Goal: Task Accomplishment & Management: Manage account settings

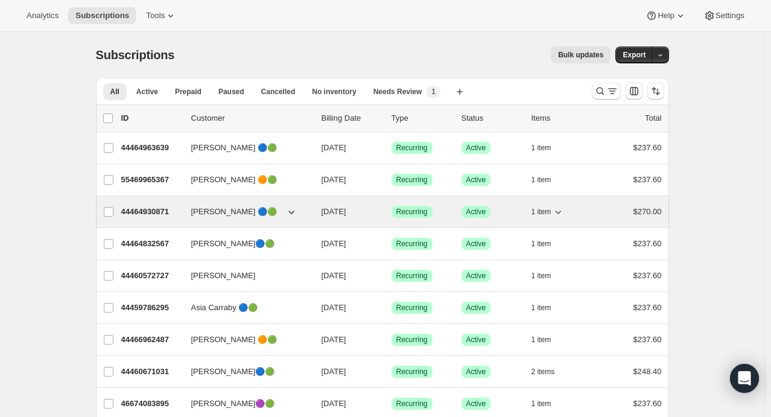
click at [560, 210] on icon "button" at bounding box center [558, 212] width 12 height 12
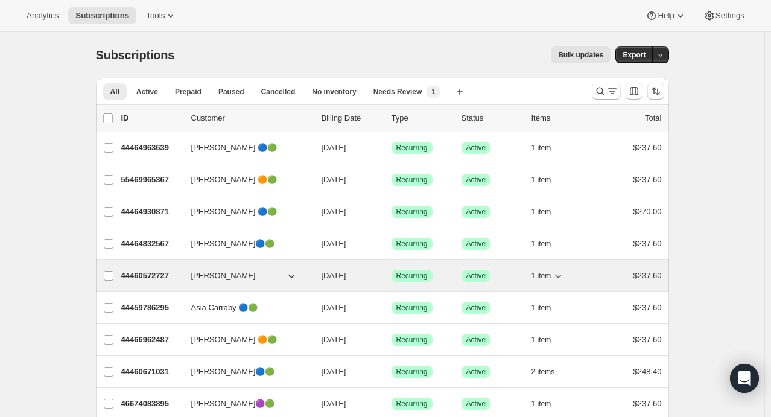
click at [561, 273] on icon "button" at bounding box center [558, 276] width 12 height 12
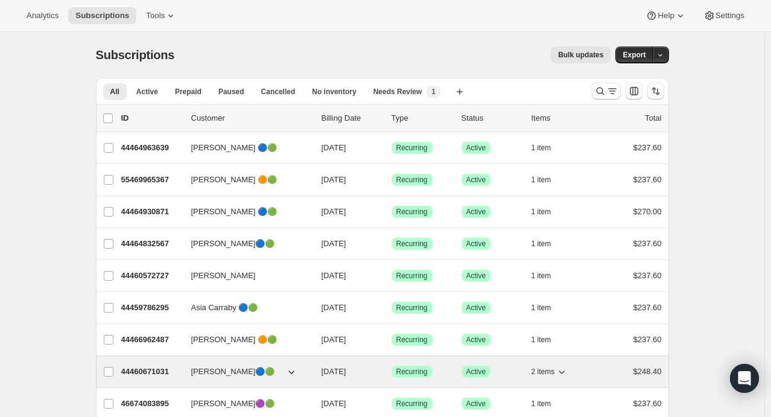
click at [567, 367] on icon "button" at bounding box center [561, 371] width 12 height 12
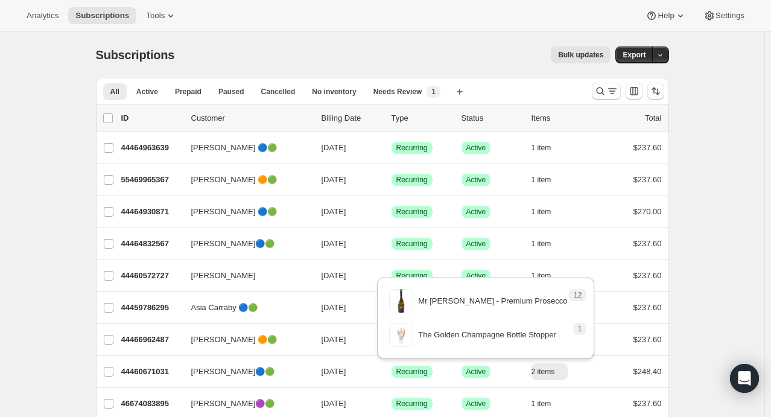
click at [470, 67] on div "Subscriptions. This page is ready Subscriptions Bulk updates More actions Bulk …" at bounding box center [382, 55] width 573 height 46
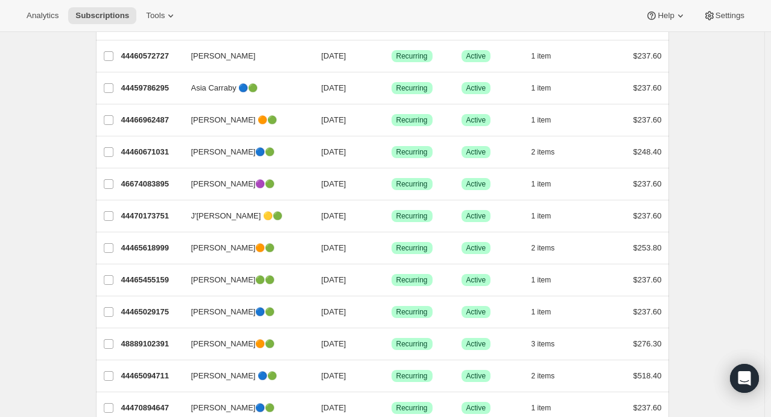
scroll to position [220, 0]
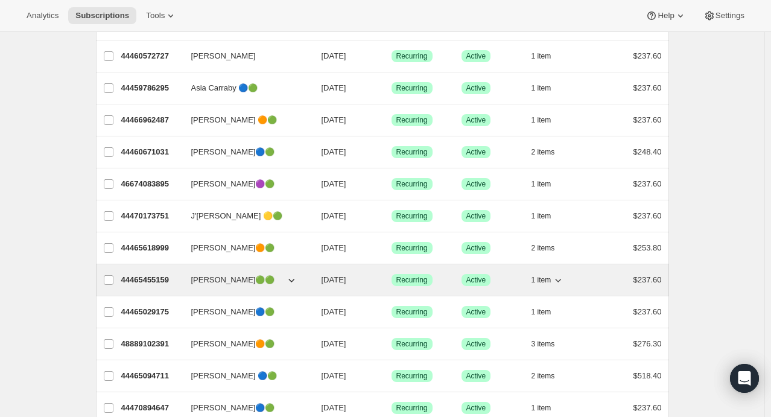
click at [561, 279] on icon "button" at bounding box center [558, 281] width 6 height 4
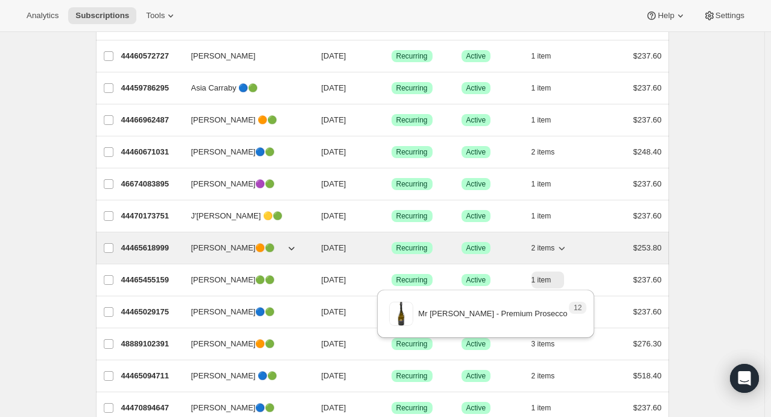
click at [564, 246] on icon "button" at bounding box center [561, 248] width 12 height 12
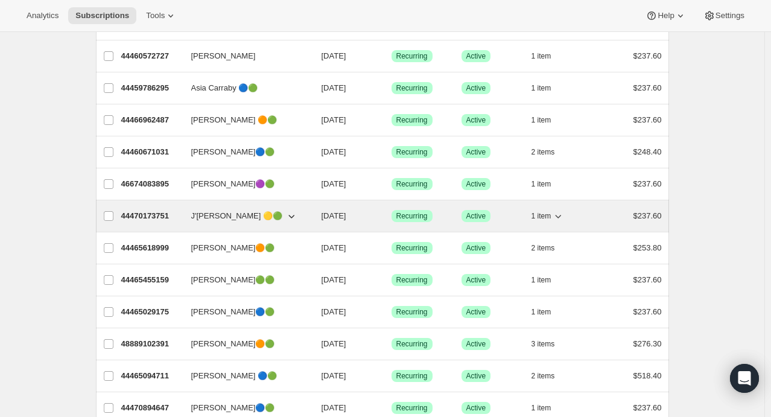
click at [561, 212] on icon "button" at bounding box center [558, 216] width 12 height 12
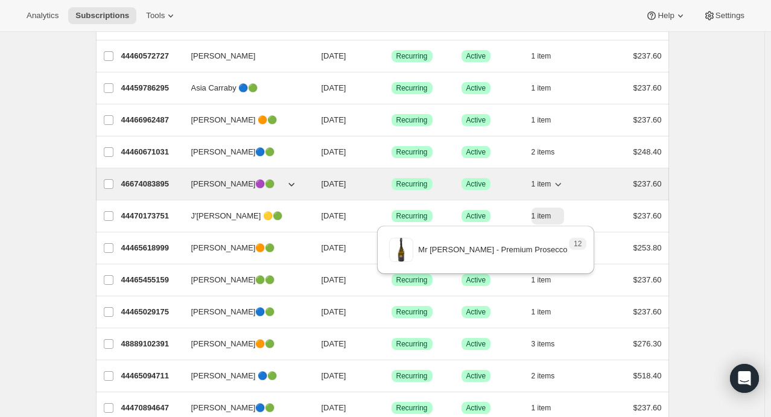
click at [561, 182] on icon "button" at bounding box center [558, 184] width 12 height 12
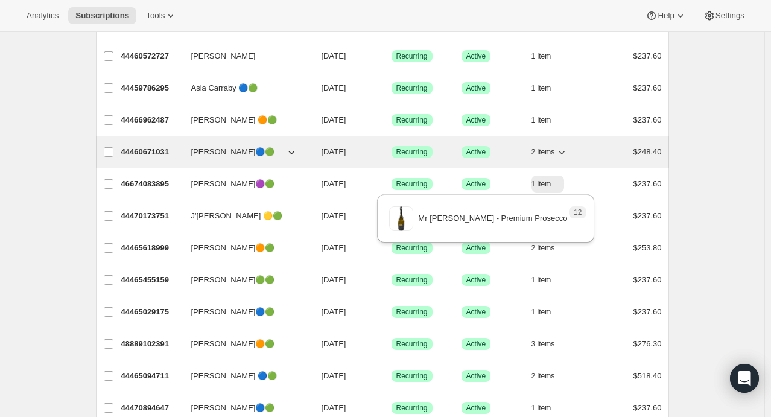
click at [567, 148] on icon "button" at bounding box center [561, 152] width 12 height 12
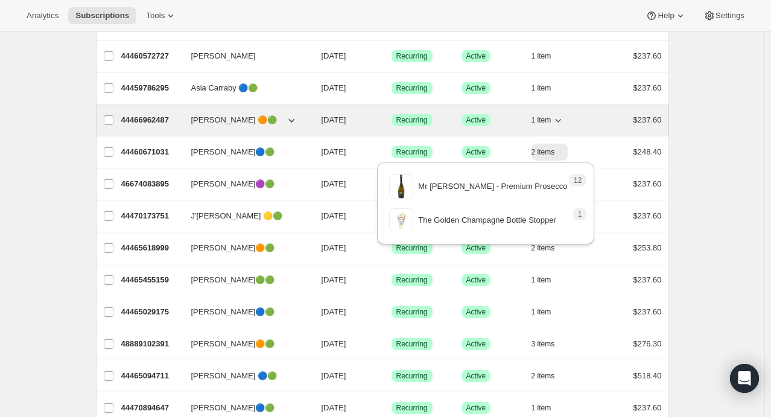
click at [563, 119] on icon "button" at bounding box center [558, 120] width 12 height 12
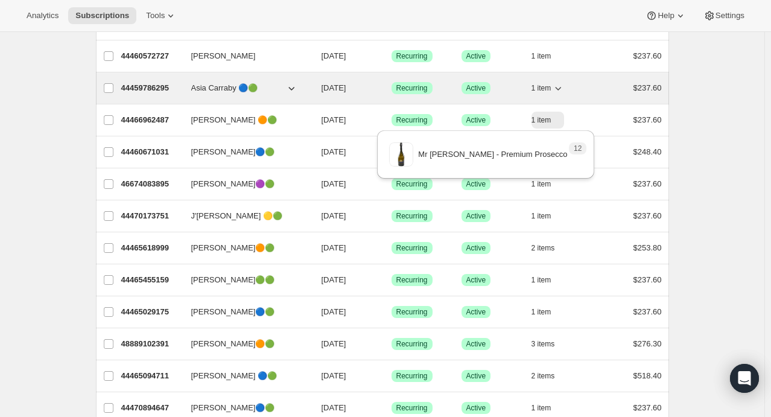
click at [560, 89] on icon "button" at bounding box center [558, 88] width 12 height 12
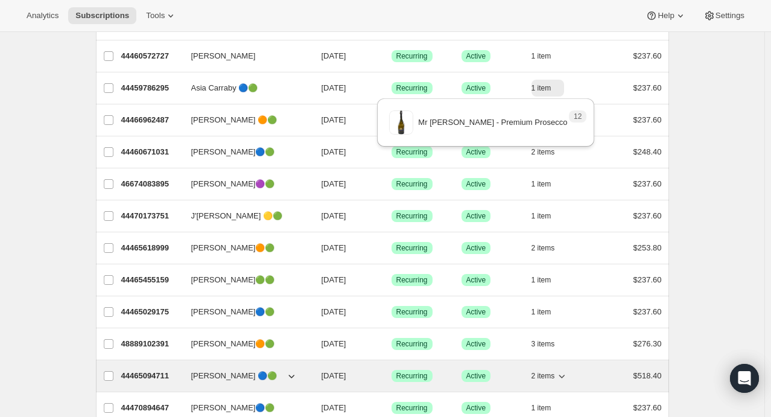
click at [565, 374] on icon "button" at bounding box center [562, 376] width 6 height 4
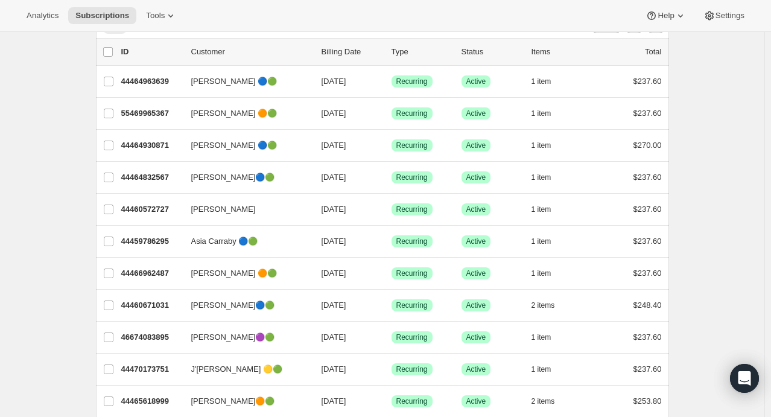
scroll to position [66, 0]
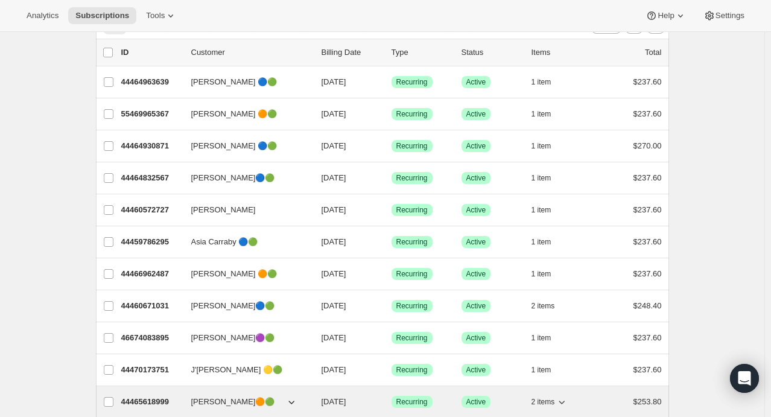
click at [562, 400] on icon "button" at bounding box center [562, 402] width 6 height 4
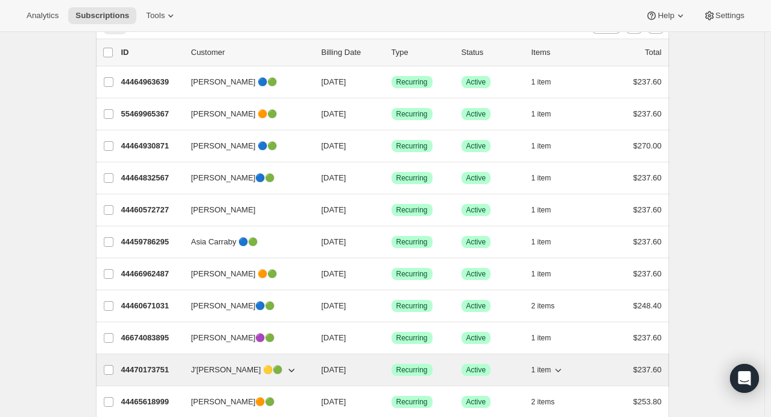
click at [564, 364] on icon "button" at bounding box center [558, 370] width 12 height 12
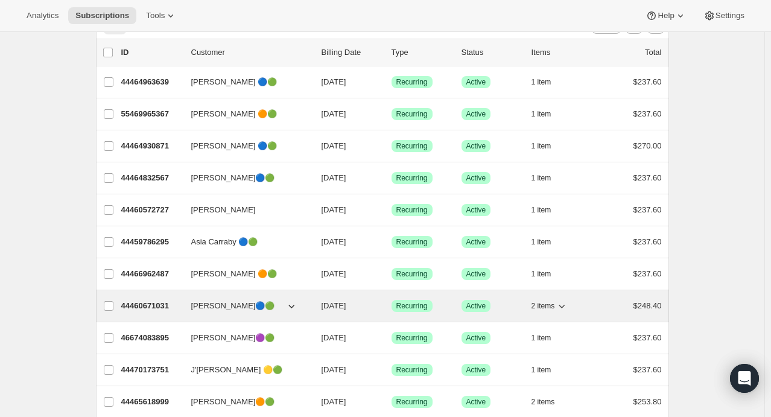
click at [564, 304] on icon "button" at bounding box center [561, 306] width 12 height 12
